Goal: Information Seeking & Learning: Learn about a topic

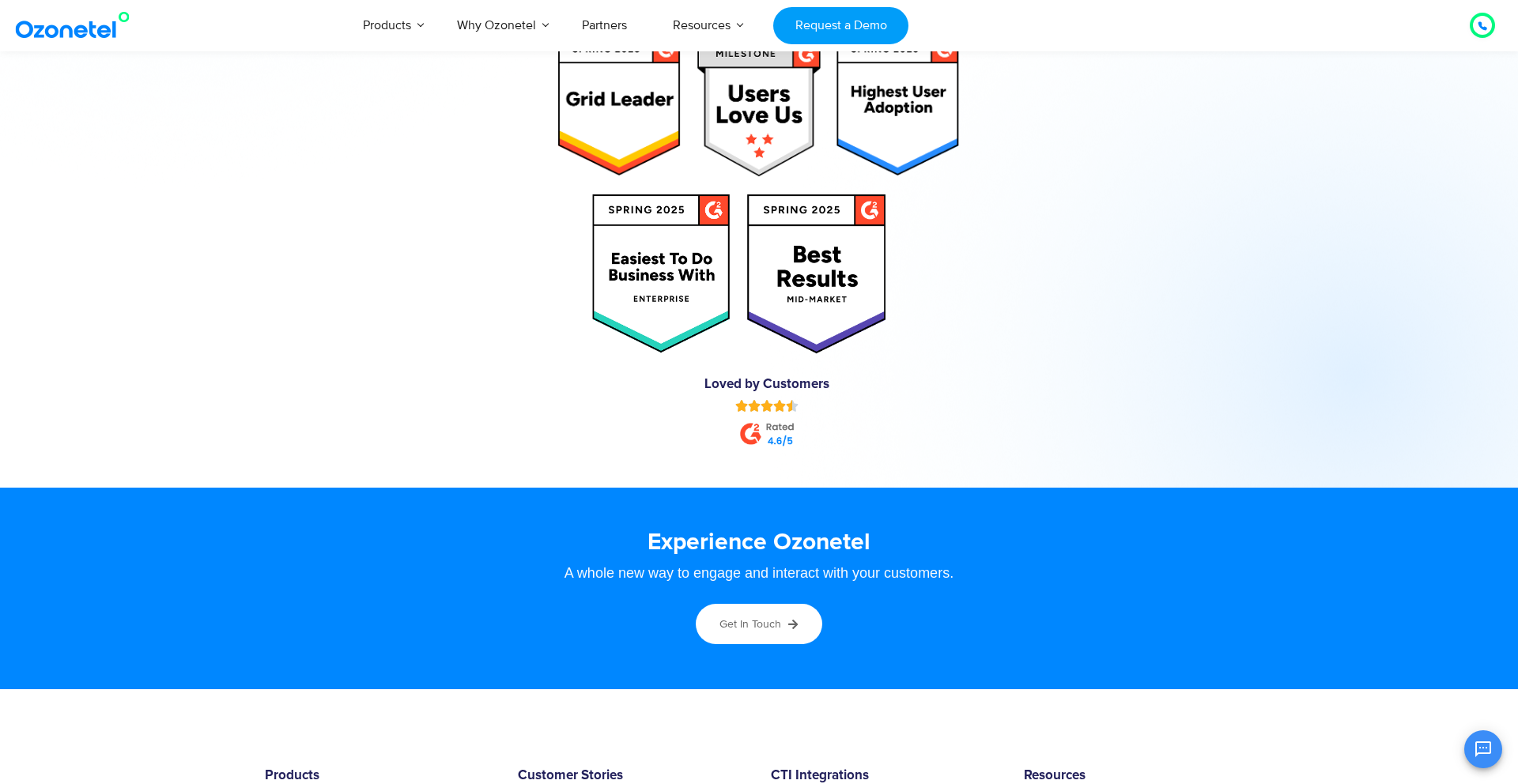
scroll to position [8506, 0]
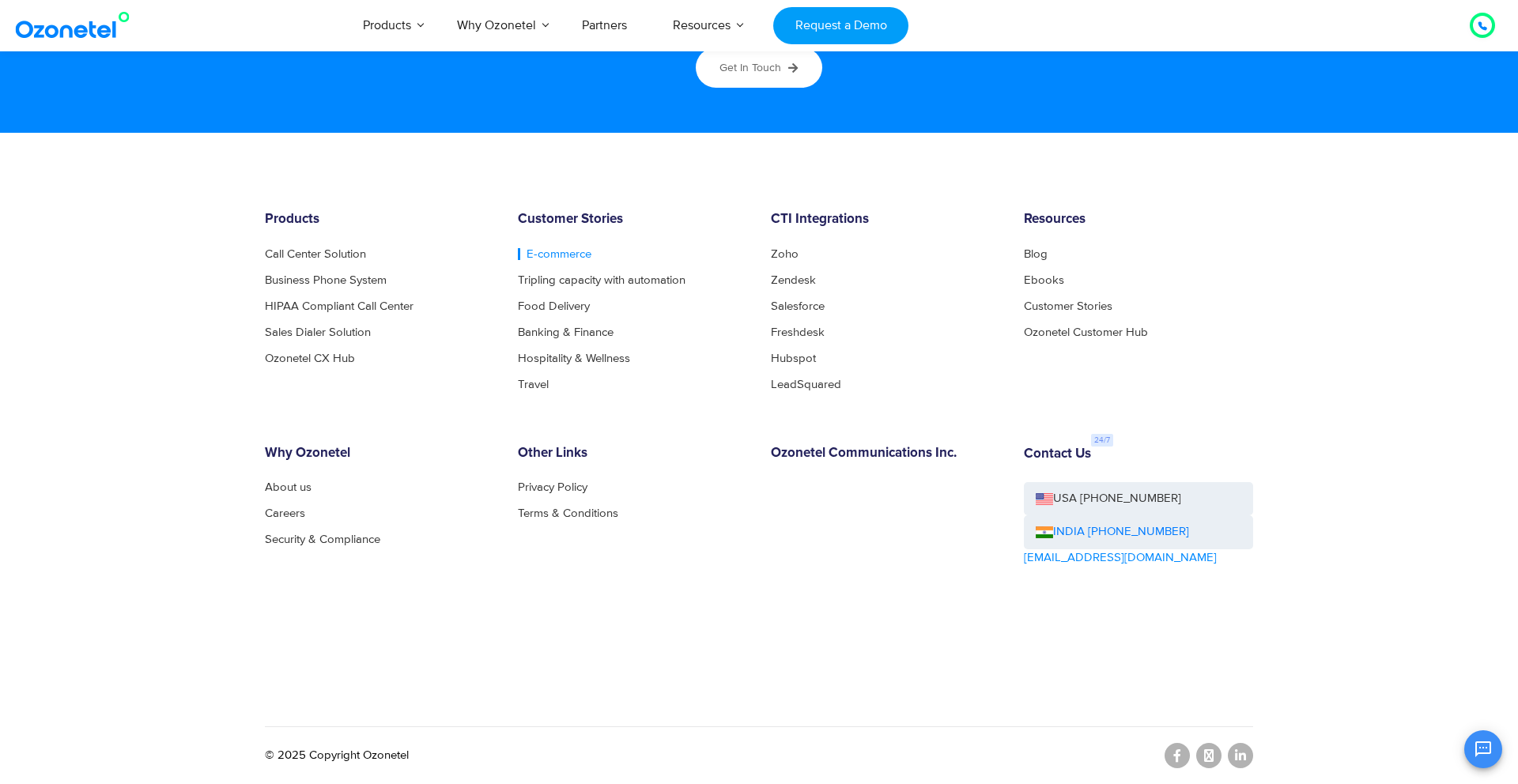
click at [549, 249] on link "E-commerce" at bounding box center [555, 254] width 73 height 12
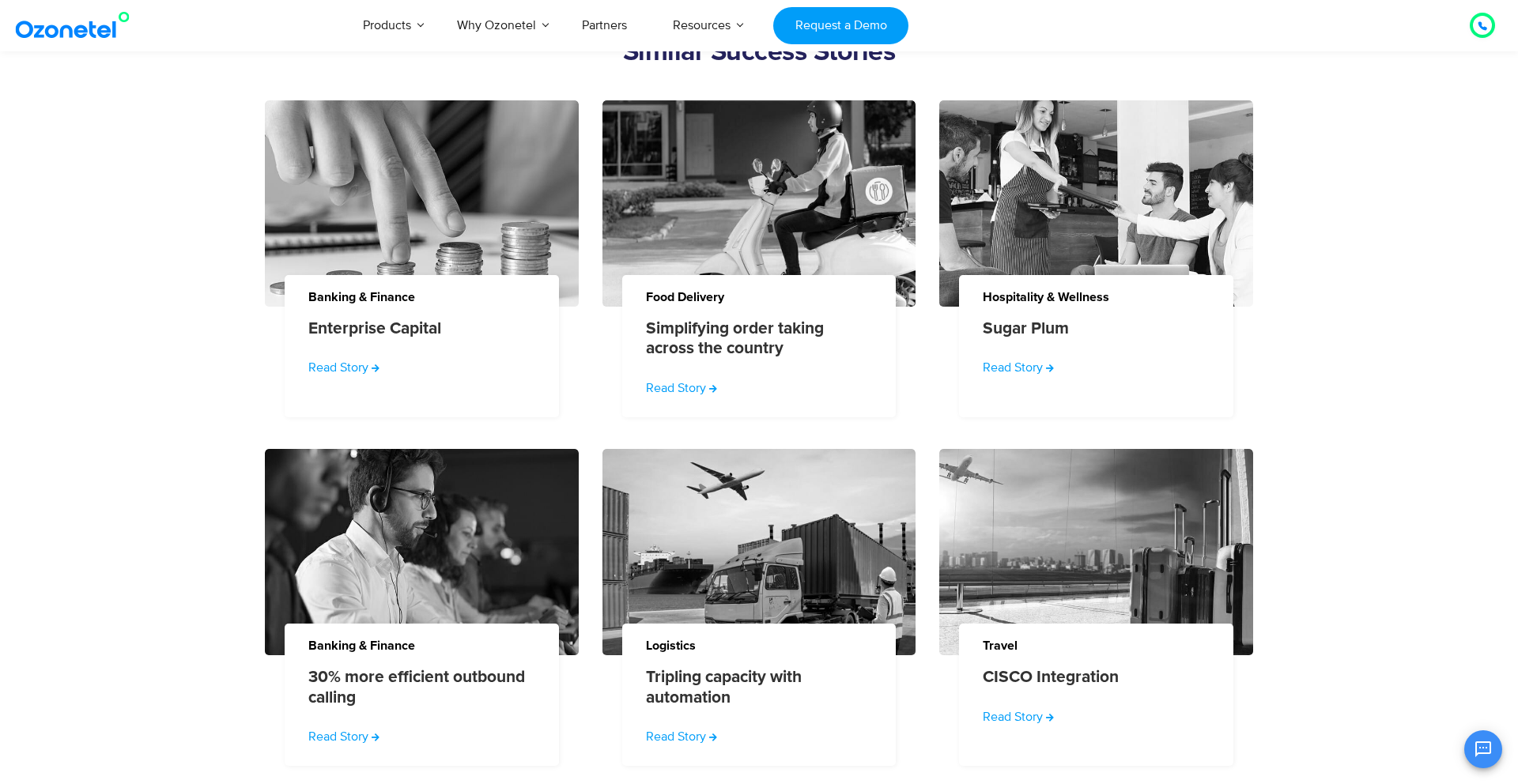
scroll to position [1308, 0]
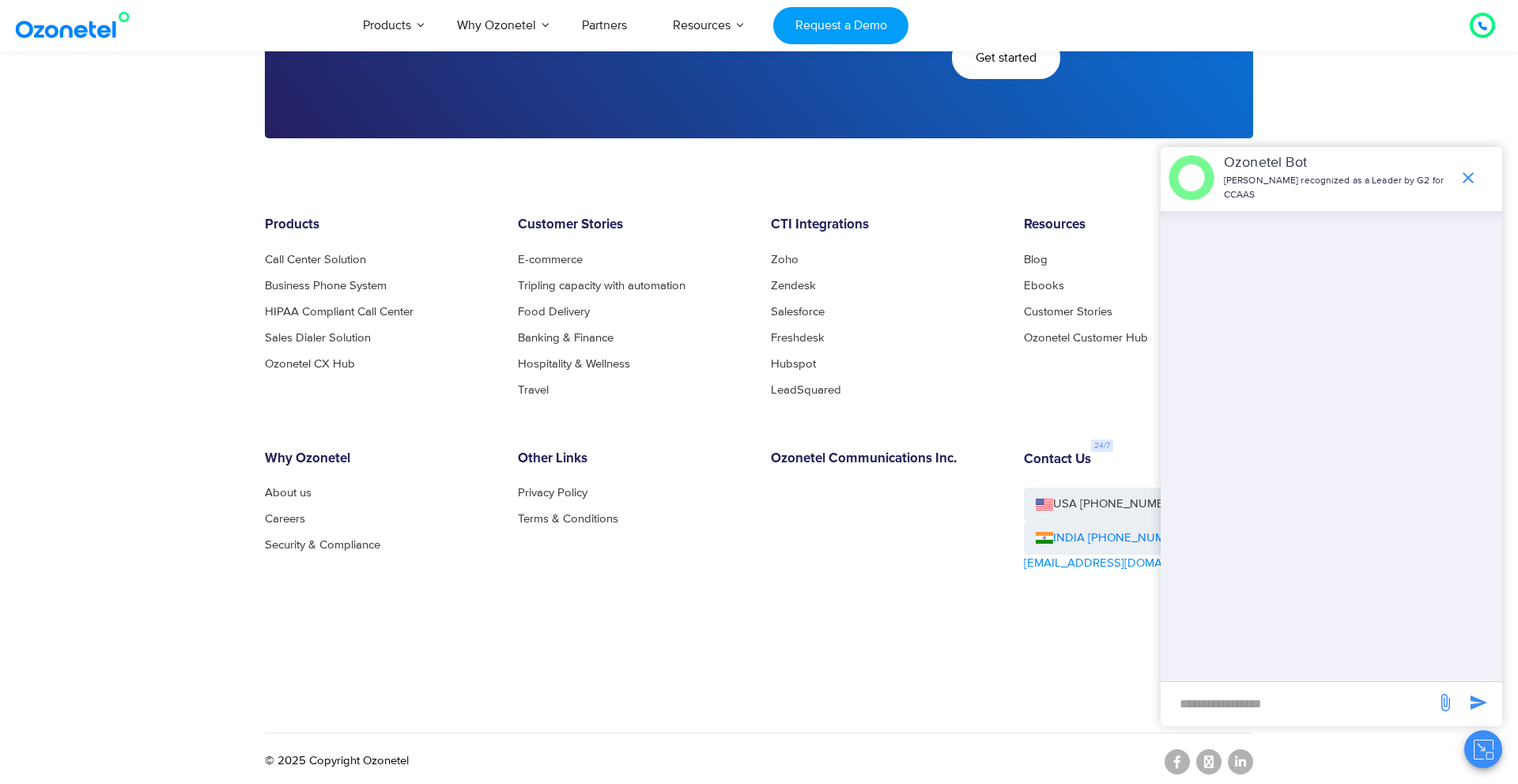
scroll to position [3124, 0]
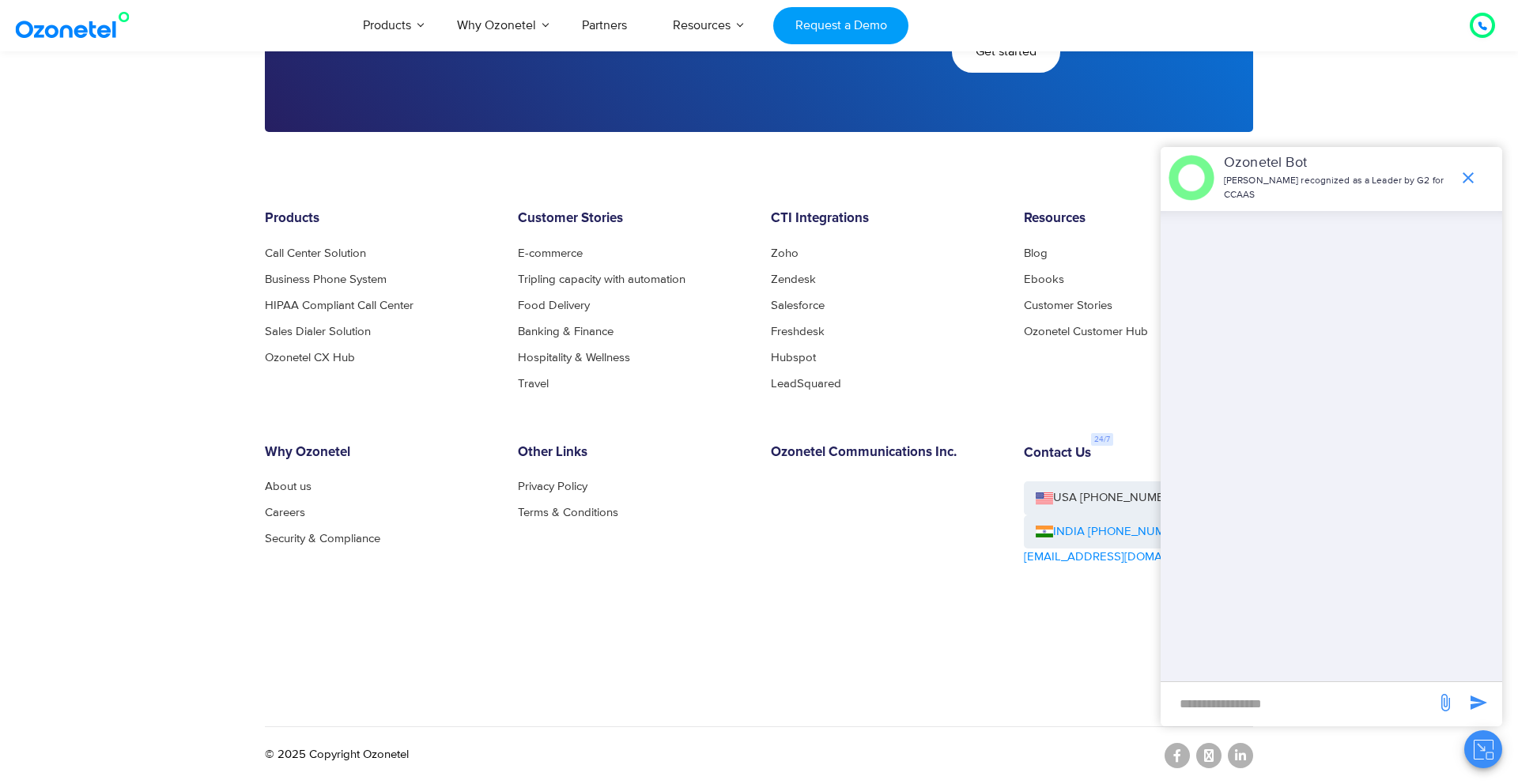
click at [1110, 530] on link "INDIA [PHONE_NUMBER]" at bounding box center [1112, 532] width 153 height 18
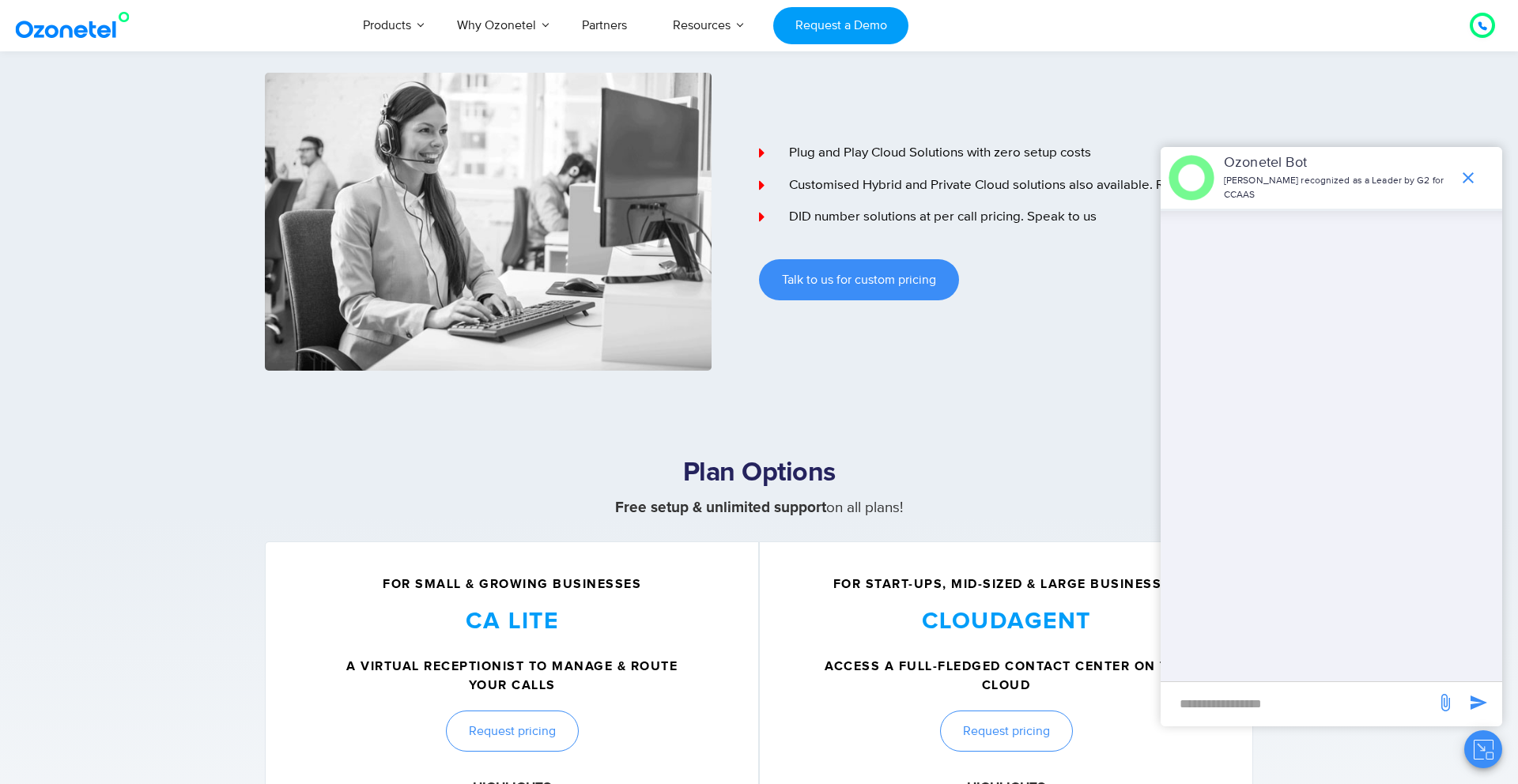
scroll to position [0, 0]
